Goal: Transaction & Acquisition: Obtain resource

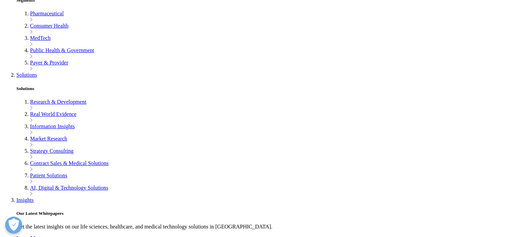
scroll to position [239, 0]
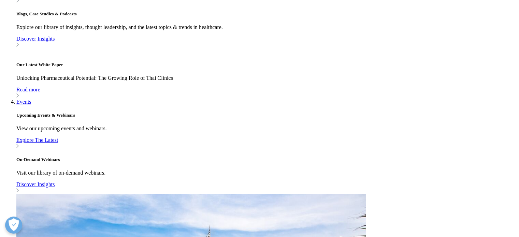
scroll to position [443, 0]
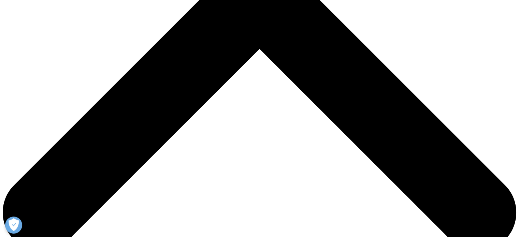
scroll to position [341, 0]
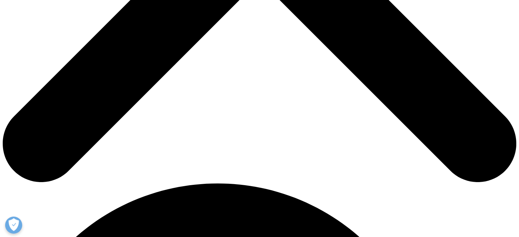
type input "Ya-Ping"
type input "Tsai"
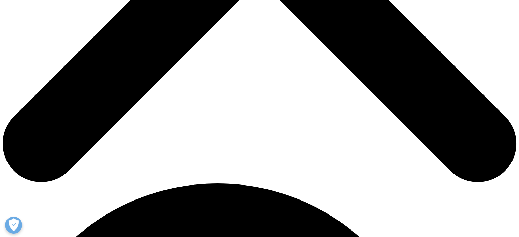
scroll to position [0, 18]
type input "tyaping.tw@yahoo.com.tw"
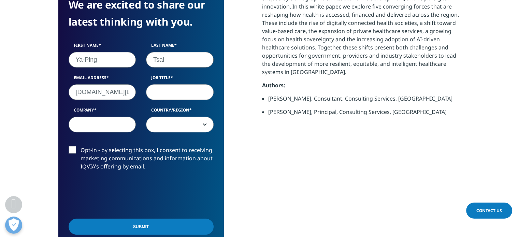
click at [117, 123] on input "Company" at bounding box center [103, 125] width 68 height 16
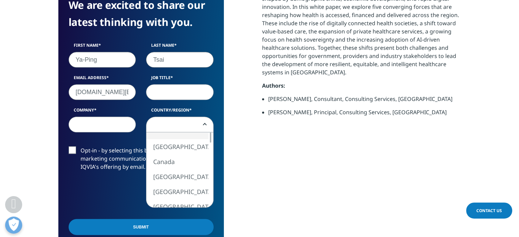
click at [179, 129] on span at bounding box center [179, 125] width 67 height 16
click at [187, 124] on span at bounding box center [179, 125] width 67 height 16
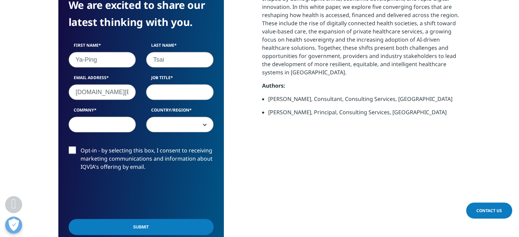
click at [187, 124] on span at bounding box center [179, 125] width 67 height 16
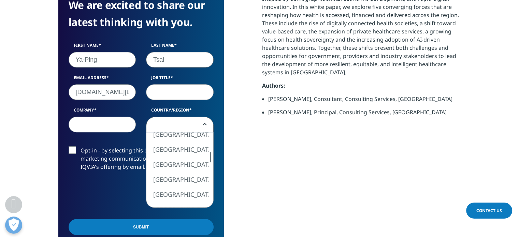
click at [210, 157] on div at bounding box center [210, 157] width 5 height 10
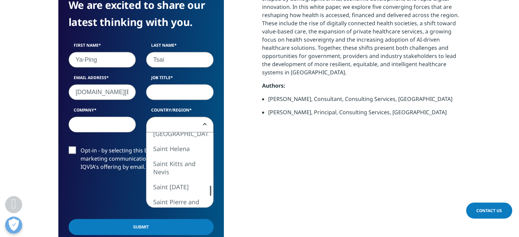
click at [205, 191] on div "United States Canada United Kingdom Afghanistan Albania Algeria American Samoa …" at bounding box center [179, 169] width 67 height 75
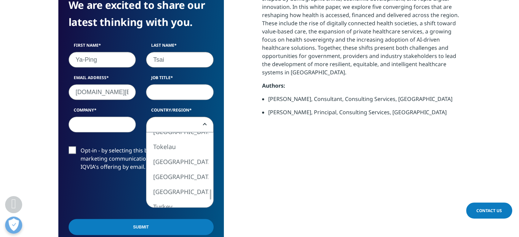
select select "Taiwan"
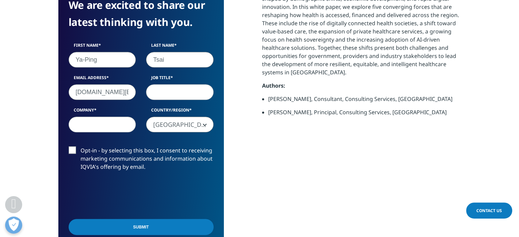
click at [171, 93] on input "Job Title" at bounding box center [180, 92] width 68 height 16
type input "Researcher"
click at [124, 124] on input "Company" at bounding box center [103, 125] width 68 height 16
type input "Itri"
click at [74, 155] on label "Opt-in - by selecting this box, I consent to receiving marketing communications…" at bounding box center [141, 160] width 145 height 28
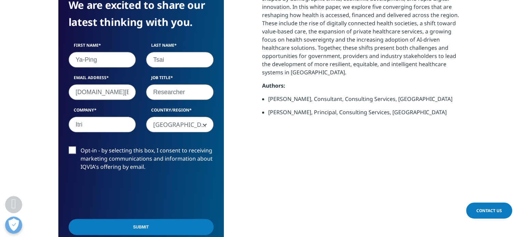
click at [80, 146] on input "Opt-in - by selecting this box, I consent to receiving marketing communications…" at bounding box center [80, 146] width 0 height 0
click at [157, 228] on input "Submit" at bounding box center [141, 227] width 145 height 16
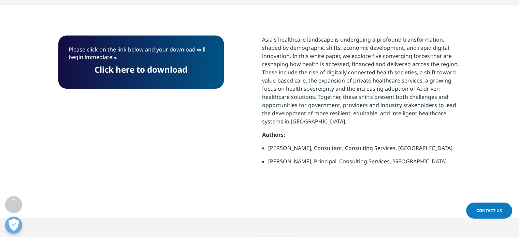
scroll to position [235, 0]
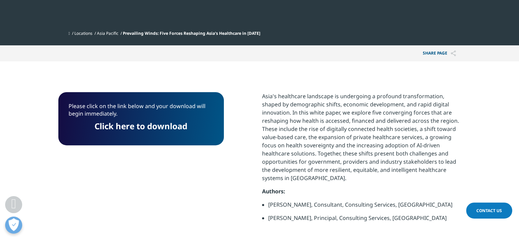
click at [169, 128] on link "Click here to download" at bounding box center [140, 125] width 93 height 11
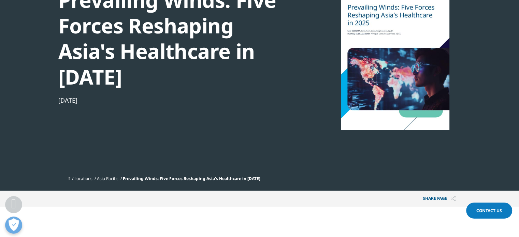
scroll to position [0, 0]
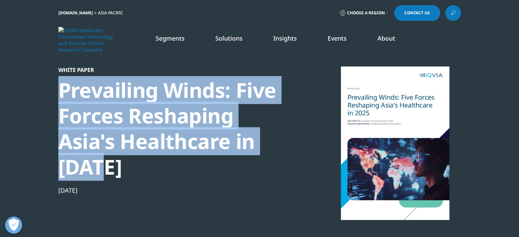
drag, startPoint x: 56, startPoint y: 86, endPoint x: 118, endPoint y: 176, distance: 109.6
click at [118, 176] on section "White Paper Prevailing Winds: Five Forces Reshaping Asia's Healthcare in 2025 J…" at bounding box center [259, 140] width 519 height 281
copy div "Prevailing Winds: Five Forces Reshaping Asia's Healthcare in 2025"
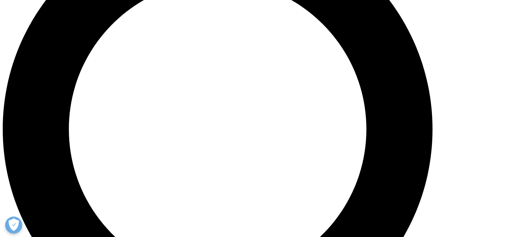
scroll to position [610, 0]
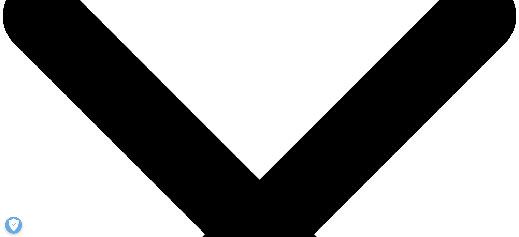
scroll to position [68, 0]
